Goal: Task Accomplishment & Management: Manage account settings

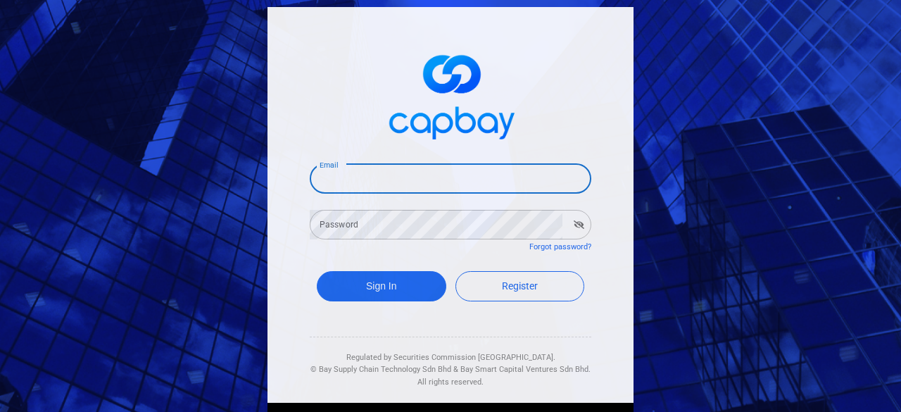
click at [432, 182] on input "Email" at bounding box center [451, 179] width 282 height 30
type input "[EMAIL_ADDRESS][DOMAIN_NAME]"
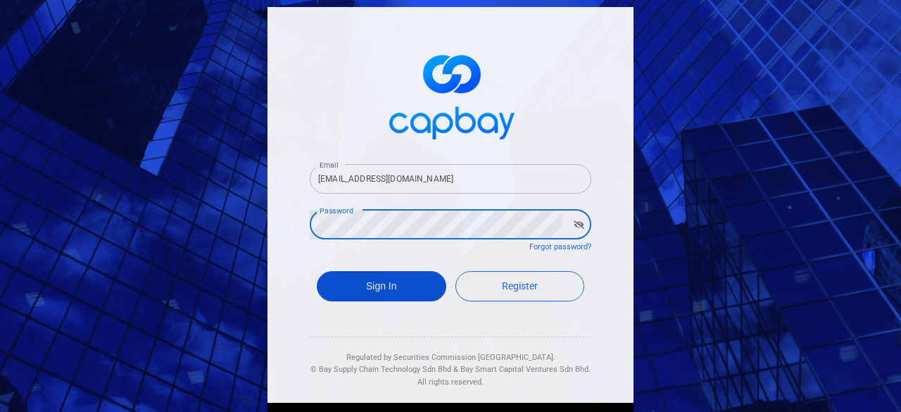
click at [351, 296] on button "Sign In" at bounding box center [382, 286] width 130 height 30
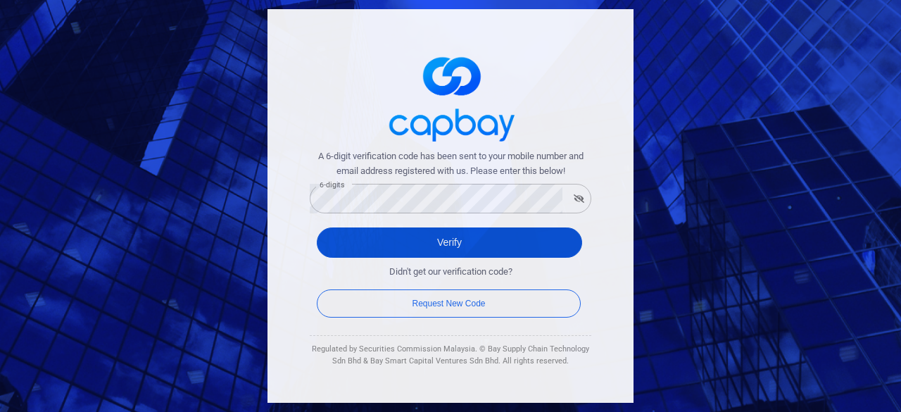
click at [503, 244] on button "Verify" at bounding box center [449, 242] width 265 height 30
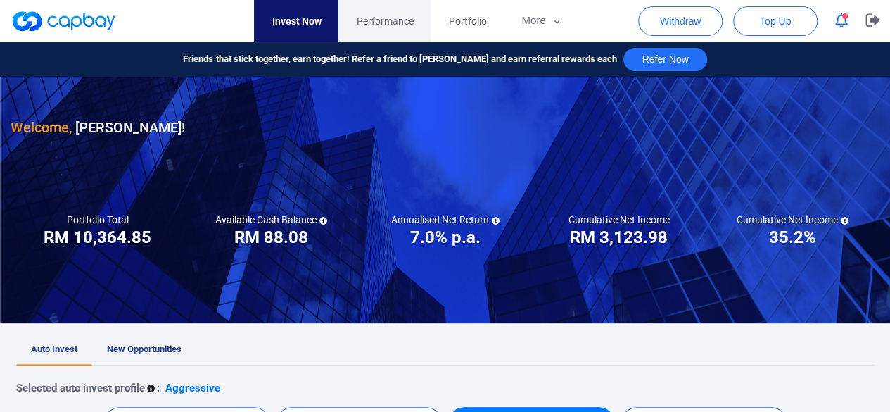
click at [393, 25] on span "Performance" at bounding box center [384, 20] width 57 height 15
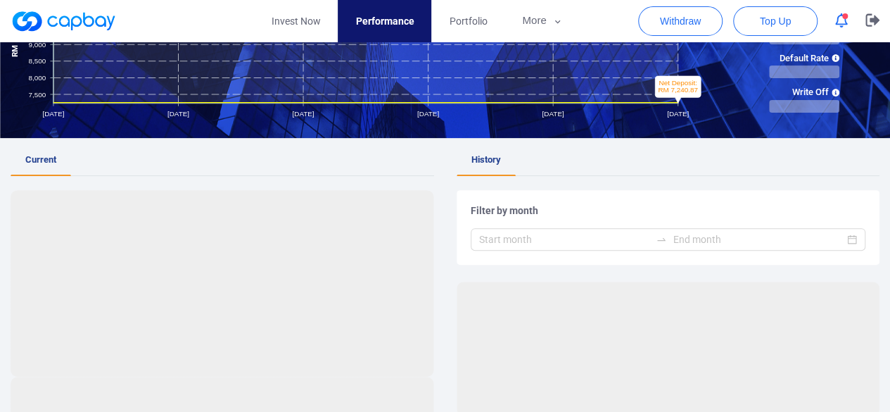
scroll to position [211, 0]
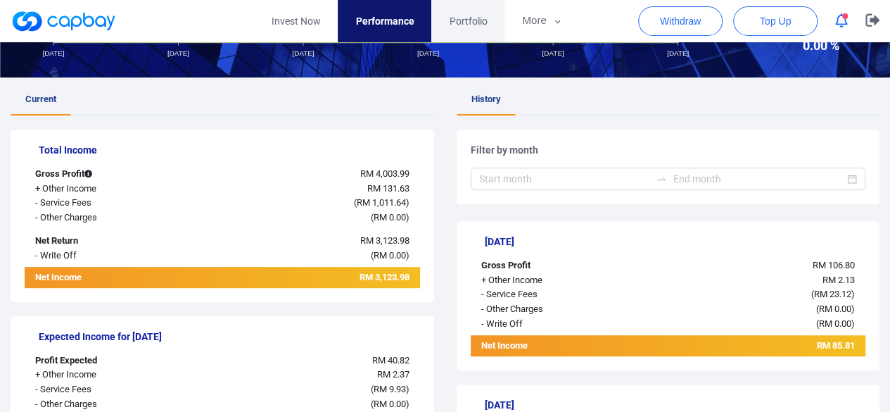
click at [470, 20] on span "Portfolio" at bounding box center [468, 20] width 38 height 15
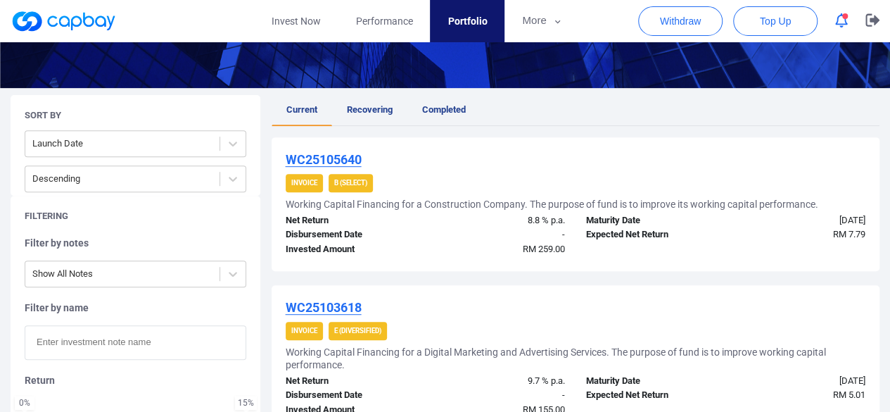
scroll to position [141, 0]
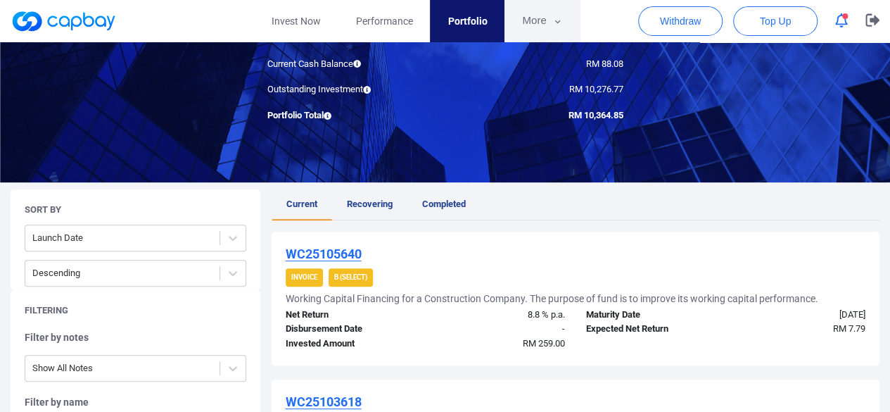
click at [557, 25] on icon "button" at bounding box center [558, 21] width 11 height 13
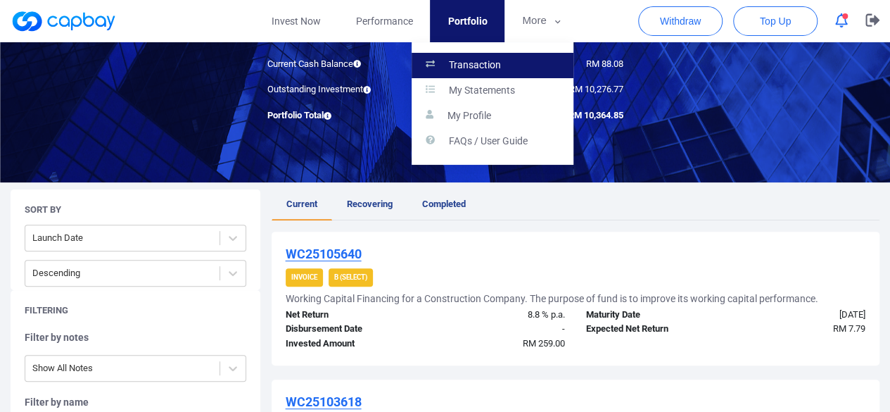
click at [476, 66] on p "Transaction" at bounding box center [475, 65] width 52 height 13
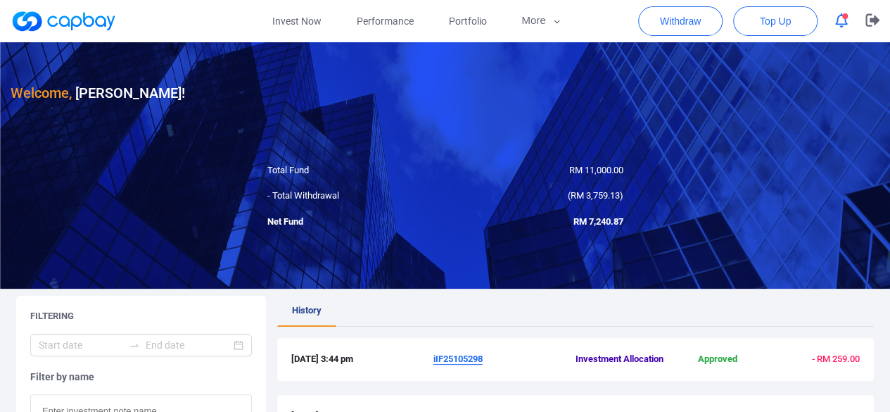
click at [847, 27] on icon "button" at bounding box center [841, 20] width 13 height 15
click at [870, 23] on icon "button" at bounding box center [873, 19] width 14 height 13
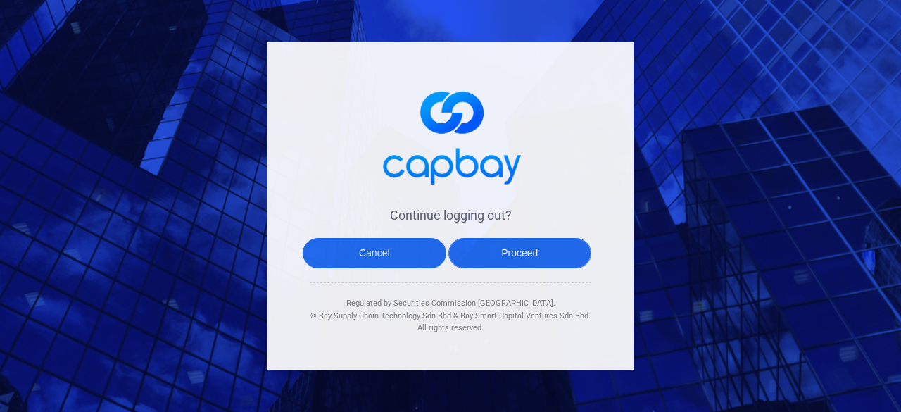
click at [551, 248] on button "Proceed" at bounding box center [520, 253] width 144 height 30
